Goal: Navigation & Orientation: Go to known website

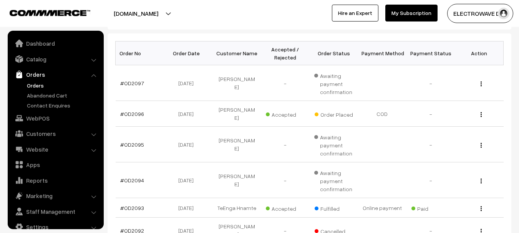
scroll to position [12, 0]
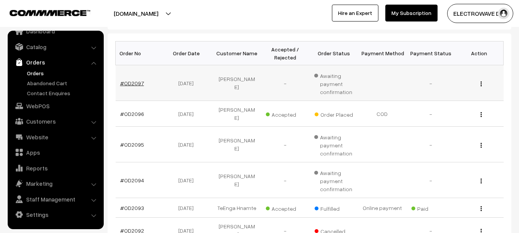
click at [131, 82] on link "#OD2097" at bounding box center [132, 83] width 24 height 7
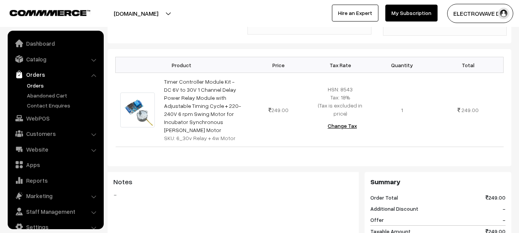
scroll to position [111, 0]
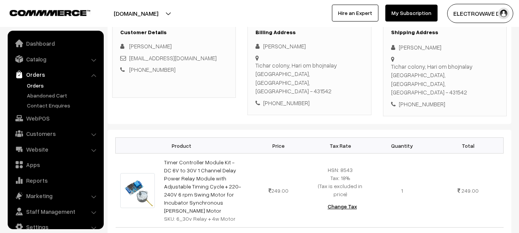
drag, startPoint x: 167, startPoint y: 13, endPoint x: 163, endPoint y: 17, distance: 5.7
click at [167, 13] on button "[DOMAIN_NAME]" at bounding box center [136, 13] width 98 height 19
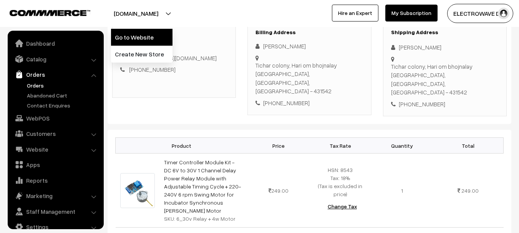
click at [157, 30] on link "Go to Website" at bounding box center [142, 37] width 62 height 17
